Goal: Navigation & Orientation: Find specific page/section

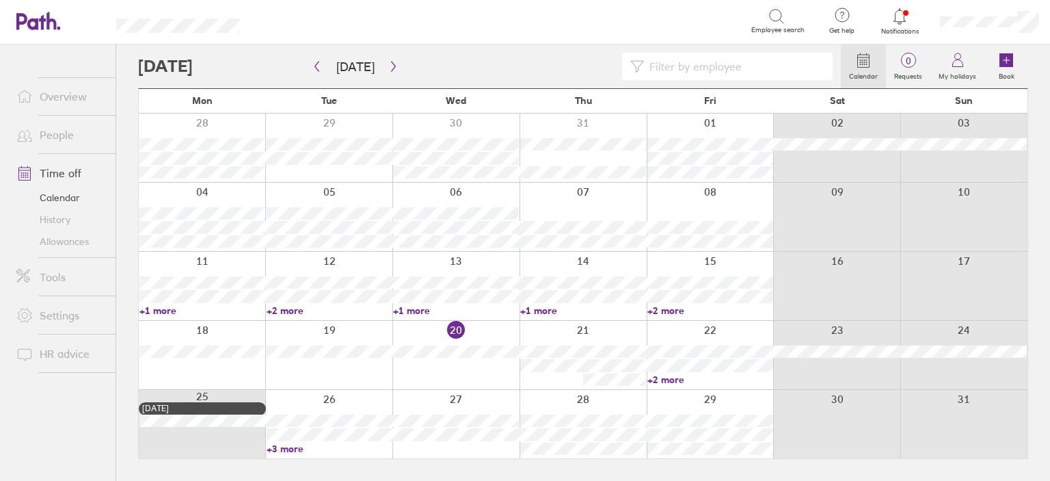
click at [83, 102] on link "Overview" at bounding box center [60, 96] width 110 height 27
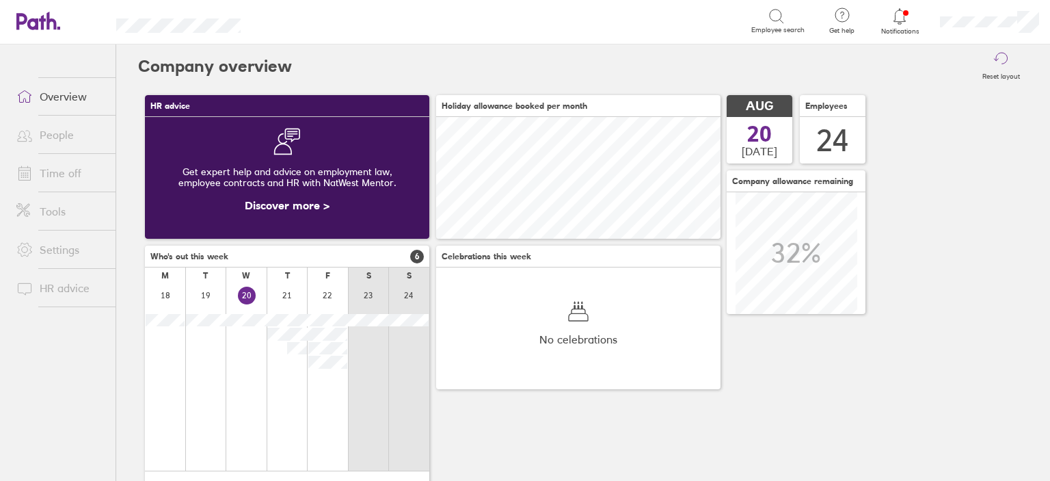
scroll to position [121, 284]
click at [70, 170] on link "Time off" at bounding box center [60, 172] width 110 height 27
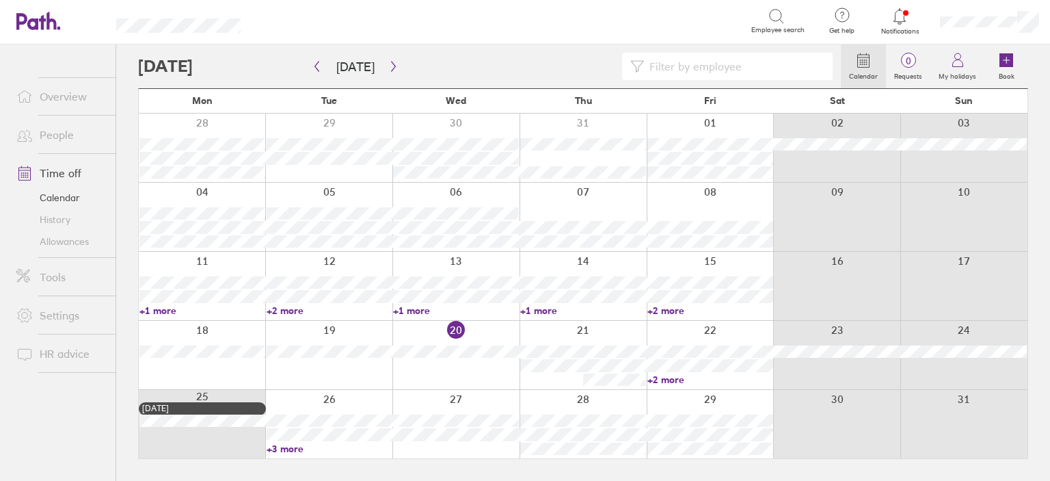
click at [81, 92] on link "Overview" at bounding box center [60, 96] width 110 height 27
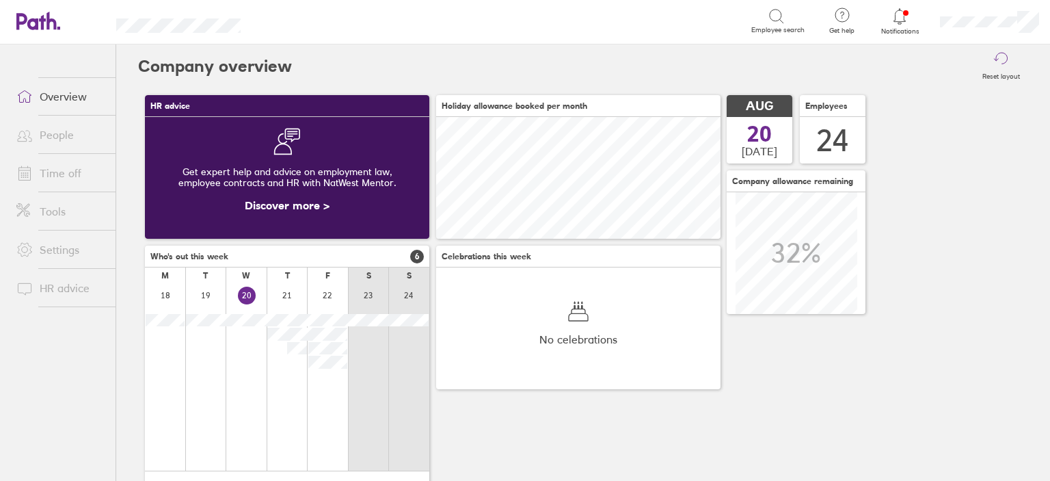
scroll to position [121, 284]
